Goal: Navigation & Orientation: Find specific page/section

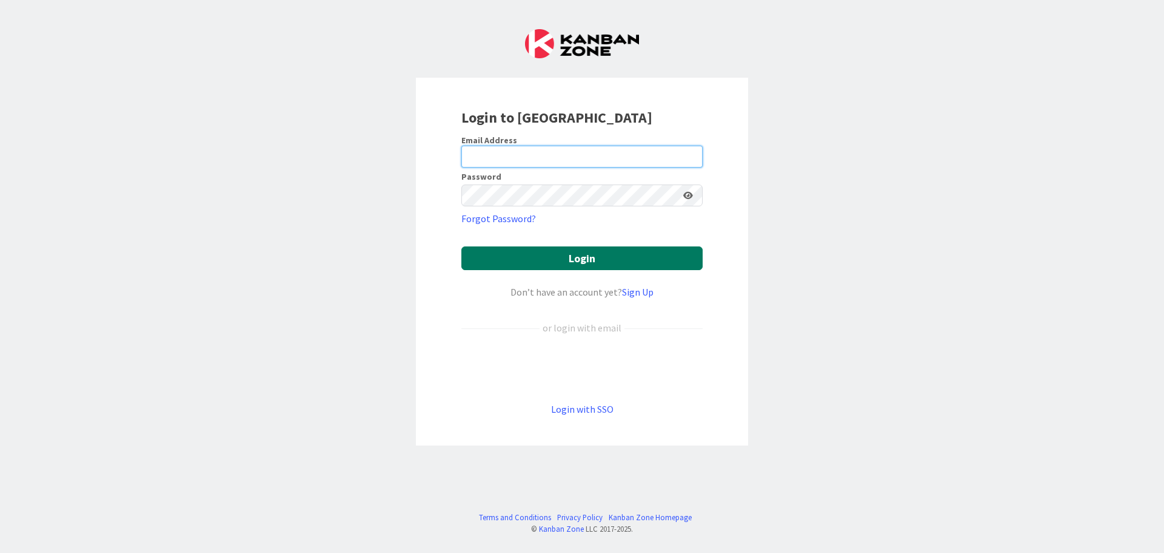
type input "[EMAIL_ADDRESS][DOMAIN_NAME]"
click at [580, 246] on button "Login" at bounding box center [582, 258] width 241 height 24
type input "[EMAIL_ADDRESS][DOMAIN_NAME]"
click at [534, 260] on button "Login" at bounding box center [582, 258] width 241 height 24
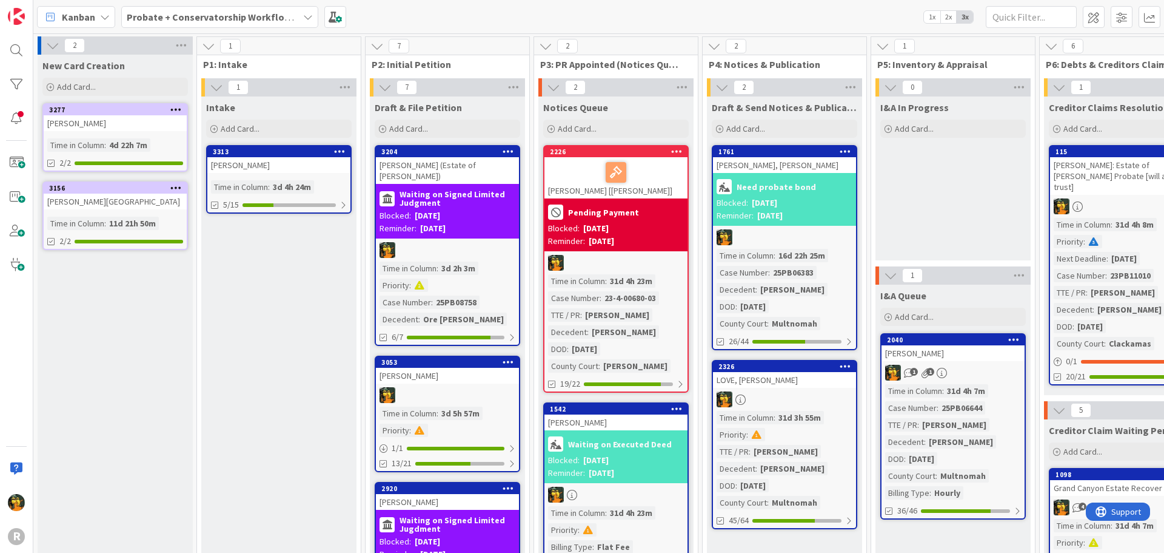
click at [62, 18] on span "Kanban" at bounding box center [78, 17] width 33 height 15
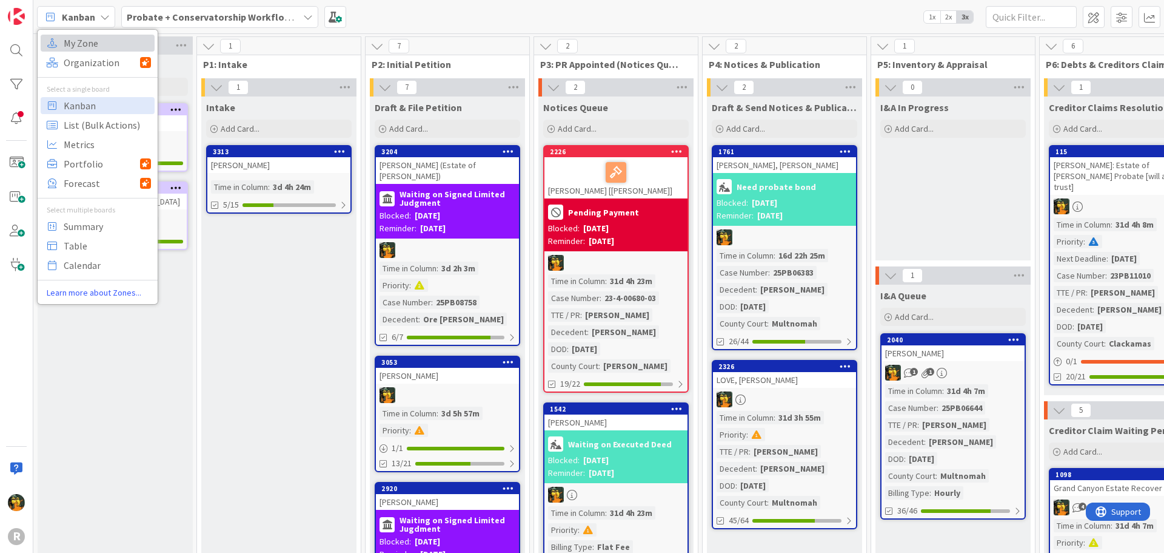
click at [78, 49] on span "My Zone" at bounding box center [107, 43] width 87 height 18
